Goal: Task Accomplishment & Management: Complete application form

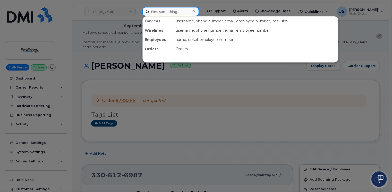
click at [162, 12] on input at bounding box center [171, 11] width 57 height 9
paste input "298176"
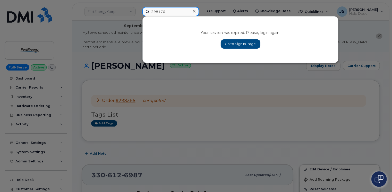
type input "298176"
click at [234, 43] on link "Go to Sign In Page" at bounding box center [241, 43] width 40 height 9
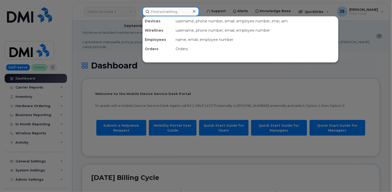
click at [172, 12] on input at bounding box center [171, 11] width 57 height 9
paste input "298176"
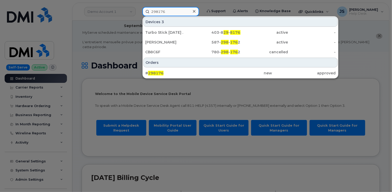
type input "298176"
click at [180, 68] on div "# 298176 new approved" at bounding box center [241, 73] width 196 height 10
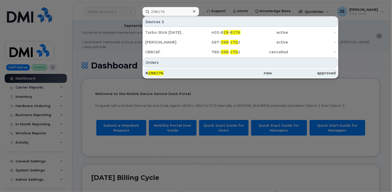
click at [175, 73] on div "# 298176" at bounding box center [176, 73] width 63 height 5
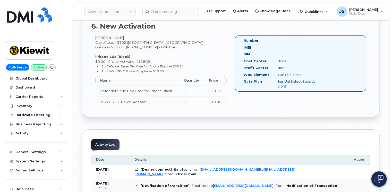
scroll to position [851, 0]
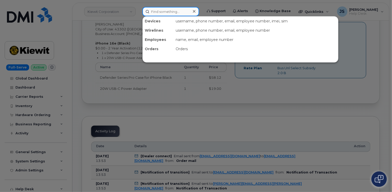
click at [165, 14] on input at bounding box center [171, 11] width 57 height 9
paste input "299148"
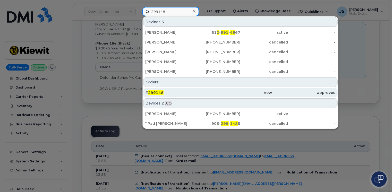
type input "299148"
click at [168, 93] on div "# 299148" at bounding box center [176, 92] width 63 height 5
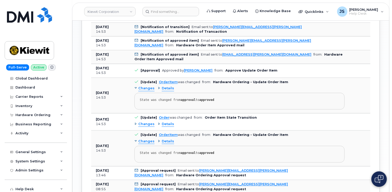
scroll to position [387, 0]
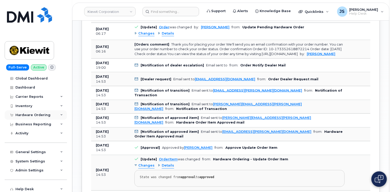
click at [62, 115] on div "Hardware Ordering" at bounding box center [36, 115] width 62 height 9
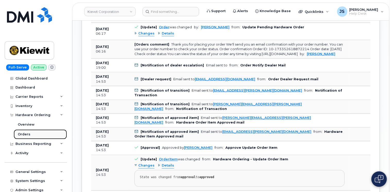
click at [28, 132] on div "Orders" at bounding box center [24, 134] width 13 height 5
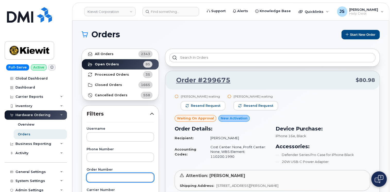
paste input "299148"
type input "299148"
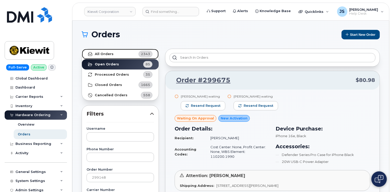
click at [106, 57] on link "All Orders 2343" at bounding box center [120, 54] width 77 height 10
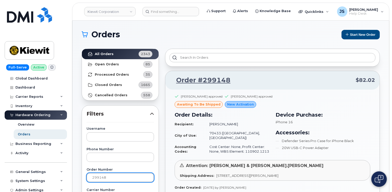
click at [145, 178] on input "299148" at bounding box center [121, 177] width 68 height 9
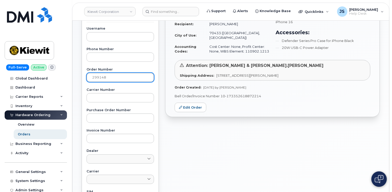
scroll to position [103, 0]
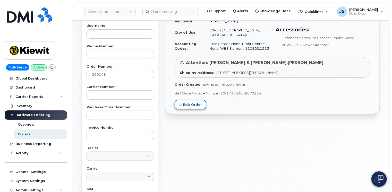
click at [188, 100] on link "Edit Order" at bounding box center [191, 105] width 32 height 10
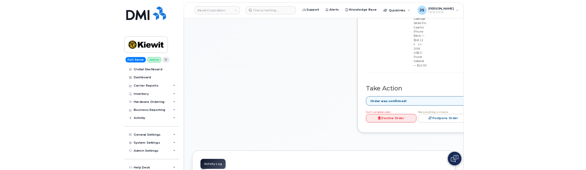
scroll to position [284, 0]
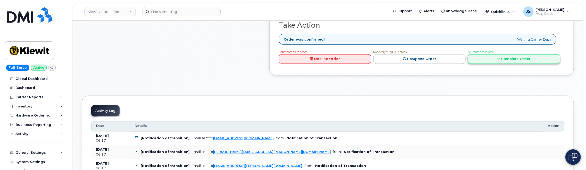
click at [392, 54] on link "Complete Order" at bounding box center [514, 59] width 93 height 10
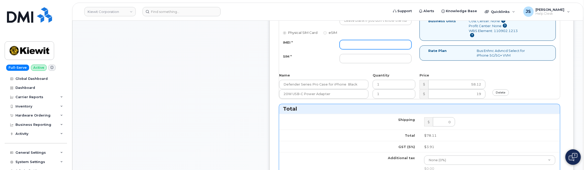
paste input "359696889233260"
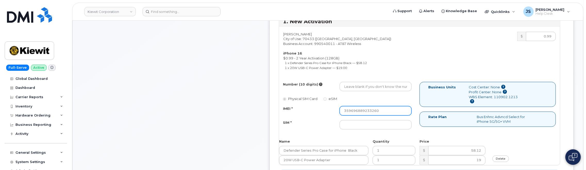
scroll to position [206, 0]
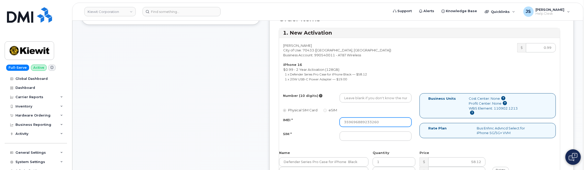
type input "359696889233260"
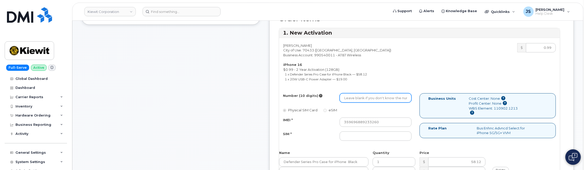
paste input "[PHONE_NUMBER]"
type input "9852493313"
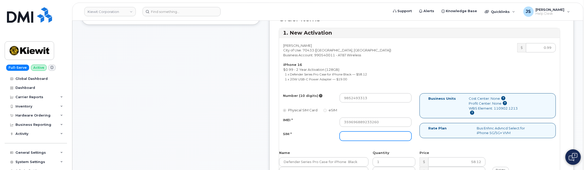
click at [388, 133] on input "SIM *" at bounding box center [376, 135] width 72 height 9
paste input "89049032007408885200216277973315"
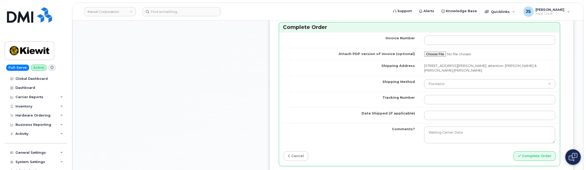
scroll to position [516, 0]
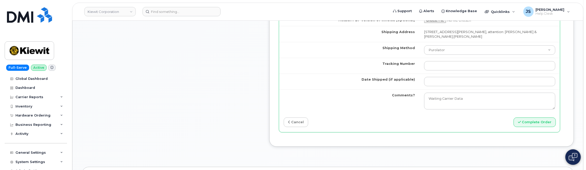
type input "89049032007408885200216277973315"
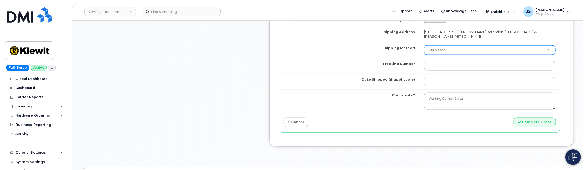
click at [392, 46] on select "Purolator UPS FedEx Canada Post Courier Other Drop Off Pick Up" at bounding box center [489, 49] width 131 height 9
select select "FedEx"
click at [392, 45] on select "Purolator UPS FedEx Canada Post Courier Other Drop Off Pick Up" at bounding box center [489, 49] width 131 height 9
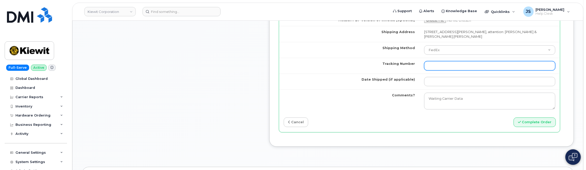
click at [392, 61] on input "Tracking Number" at bounding box center [489, 65] width 131 height 9
paste input "883975668380"
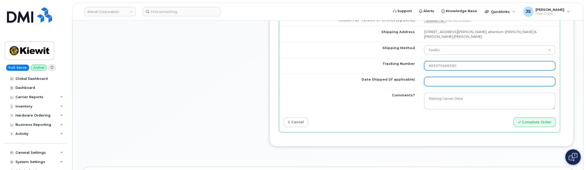
type input "883975668380"
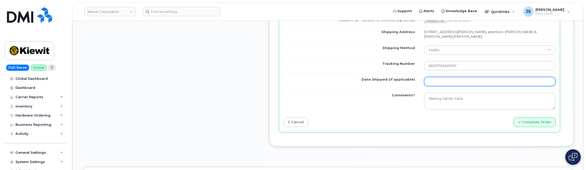
click at [392, 77] on input "Date Shipped (if applicable)" at bounding box center [489, 81] width 131 height 9
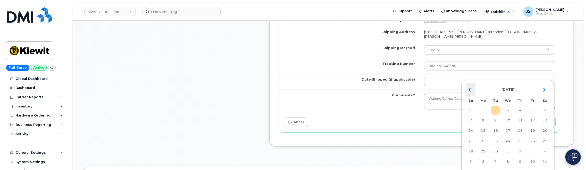
click at [392, 88] on th "«" at bounding box center [470, 89] width 9 height 12
click at [392, 152] on td "30" at bounding box center [545, 151] width 9 height 9
type input "2025-08-30"
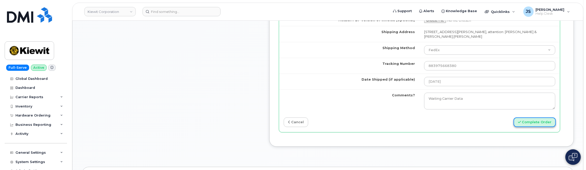
click at [392, 117] on button "Complete Order" at bounding box center [535, 122] width 42 height 10
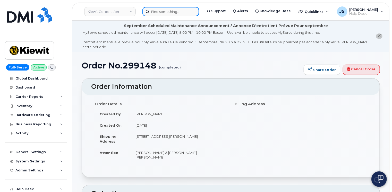
click at [173, 10] on input at bounding box center [171, 11] width 57 height 9
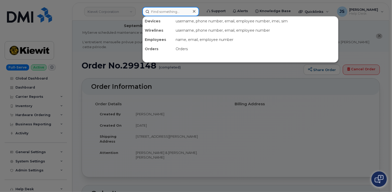
paste input "5448110206"
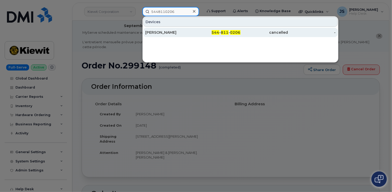
type input "5448110206"
click at [167, 32] on div "Carey Hall" at bounding box center [169, 32] width 48 height 5
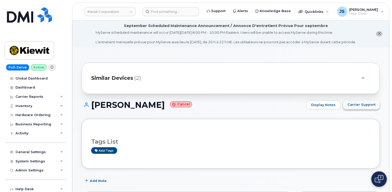
click at [371, 105] on span "Carrier Support" at bounding box center [362, 104] width 28 height 5
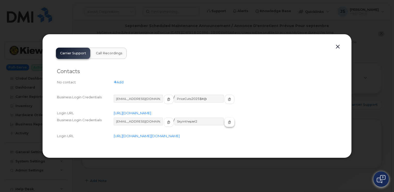
click at [228, 121] on icon "button" at bounding box center [229, 122] width 3 height 3
click at [338, 43] on button "button" at bounding box center [338, 46] width 8 height 7
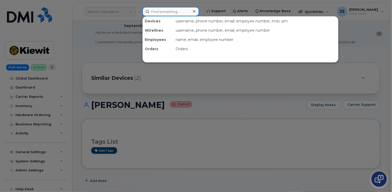
paste input "6048039504"
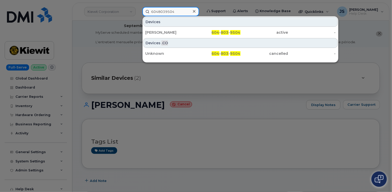
type input "6048039504"
click at [169, 26] on div "Devices" at bounding box center [240, 22] width 195 height 10
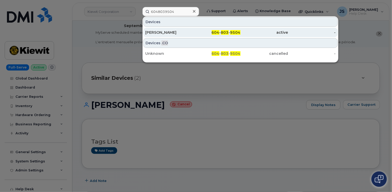
click at [166, 31] on div "Ned Purewal" at bounding box center [169, 32] width 48 height 5
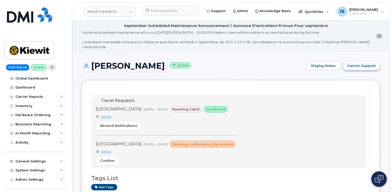
click at [365, 63] on span "Carrier Support" at bounding box center [362, 65] width 28 height 5
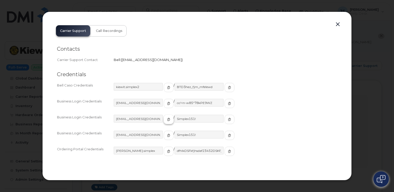
click at [167, 119] on icon "button" at bounding box center [168, 119] width 3 height 3
click at [228, 118] on icon "button" at bounding box center [229, 119] width 3 height 3
click at [339, 24] on button "button" at bounding box center [338, 24] width 8 height 7
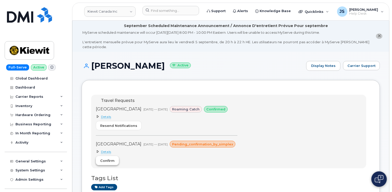
click at [105, 160] on button "Confirm" at bounding box center [107, 160] width 23 height 9
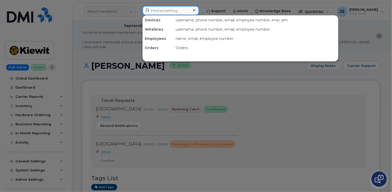
paste input "4035892312"
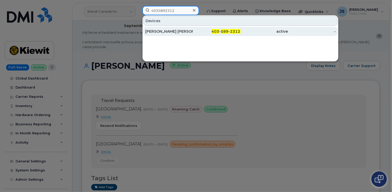
type input "4035892312"
click at [170, 33] on div "Haseeb Aslam Ansari" at bounding box center [169, 31] width 48 height 5
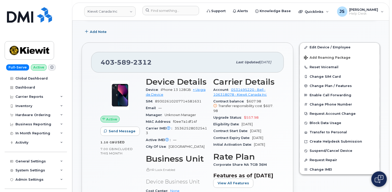
scroll to position [129, 0]
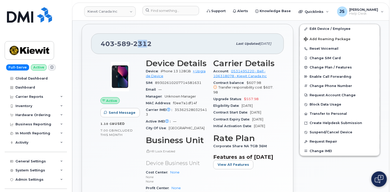
drag, startPoint x: 145, startPoint y: 38, endPoint x: 141, endPoint y: 39, distance: 3.9
click at [141, 40] on span "2312" at bounding box center [141, 44] width 21 height 8
drag, startPoint x: 141, startPoint y: 39, endPoint x: 144, endPoint y: 38, distance: 2.8
click at [144, 40] on span "2312" at bounding box center [141, 44] width 21 height 8
click at [145, 40] on span "2312" at bounding box center [141, 44] width 21 height 8
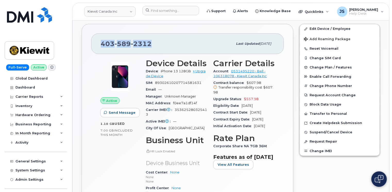
drag, startPoint x: 149, startPoint y: 38, endPoint x: 102, endPoint y: 37, distance: 47.2
click at [102, 40] on span "403 589 2312" at bounding box center [126, 44] width 51 height 8
copy span "403 589 2312"
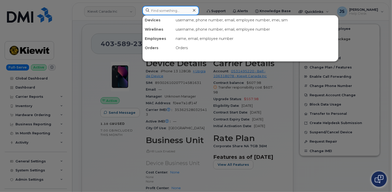
paste input "299649"
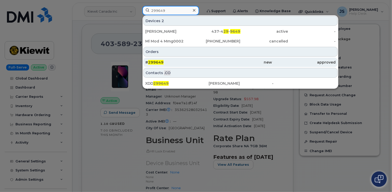
type input "299649"
click at [176, 61] on div "# 299649" at bounding box center [176, 62] width 63 height 5
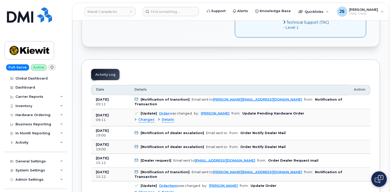
scroll to position [206, 0]
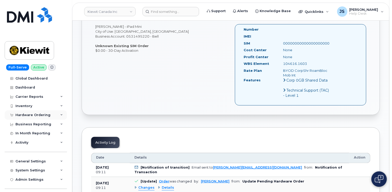
click at [61, 114] on div "Hardware Ordering" at bounding box center [36, 115] width 62 height 9
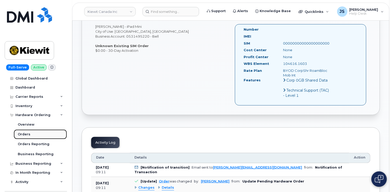
click at [33, 135] on link "Orders" at bounding box center [40, 135] width 53 height 10
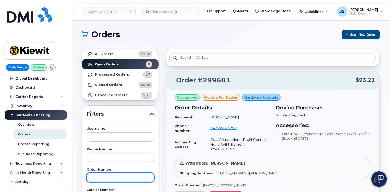
paste input "299649"
type input "299649"
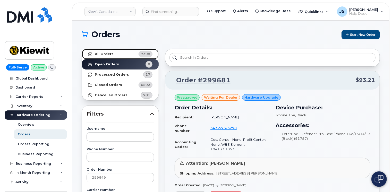
click at [104, 53] on strong "All Orders" at bounding box center [104, 54] width 19 height 4
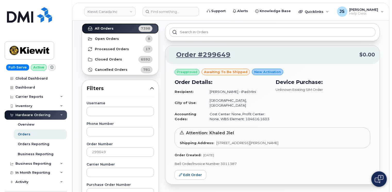
scroll to position [77, 0]
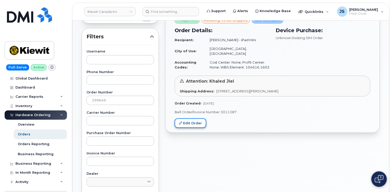
click at [190, 119] on link "Edit Order" at bounding box center [191, 124] width 32 height 10
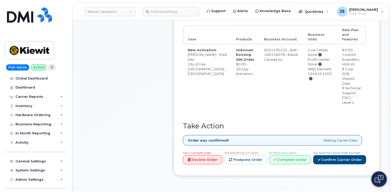
scroll to position [258, 0]
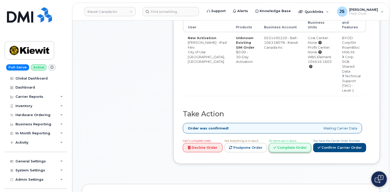
click at [293, 143] on link "Complete Order" at bounding box center [290, 148] width 42 height 10
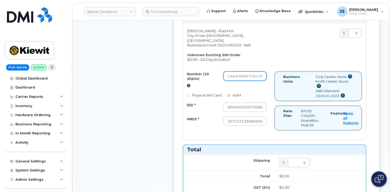
click at [225, 72] on input "Number (10 digits)" at bounding box center [244, 76] width 43 height 9
paste input "4384538511"
click at [225, 72] on input "4384538511" at bounding box center [244, 76] width 43 height 9
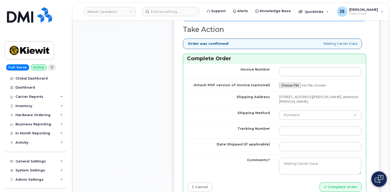
scroll to position [490, 0]
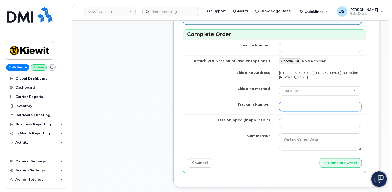
type input "4384538511"
click at [289, 103] on input "Tracking Number" at bounding box center [320, 106] width 82 height 9
type input "n/a"
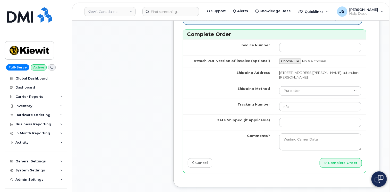
click at [262, 117] on td "Date Shipped (if applicable)" at bounding box center [229, 123] width 92 height 16
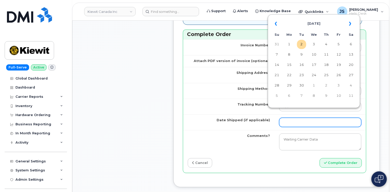
click at [301, 118] on input "Date Shipped (if applicable)" at bounding box center [320, 122] width 82 height 9
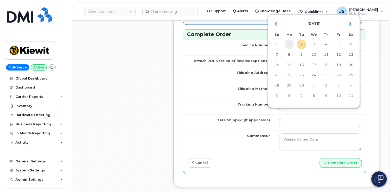
click at [288, 47] on td "1" at bounding box center [289, 44] width 9 height 9
type input "[DATE]"
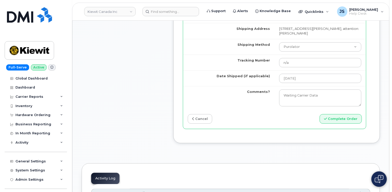
scroll to position [542, 0]
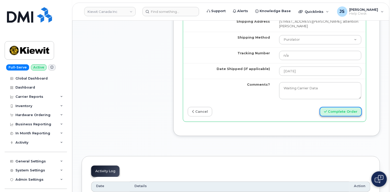
click at [355, 107] on button "Complete Order" at bounding box center [341, 112] width 42 height 10
